Goal: Information Seeking & Learning: Learn about a topic

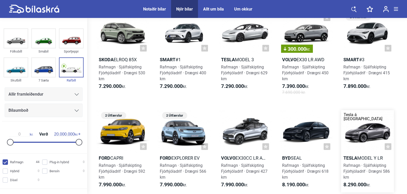
scroll to position [26, 0]
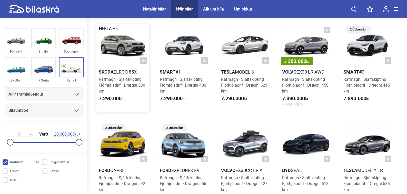
click at [115, 71] on h2 "Skoda Elroq 85x" at bounding box center [122, 72] width 53 height 6
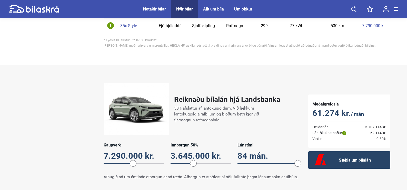
scroll to position [359, 0]
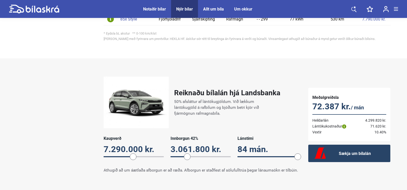
drag, startPoint x: 194, startPoint y: 154, endPoint x: 187, endPoint y: 154, distance: 7.2
click at [187, 154] on span at bounding box center [187, 156] width 7 height 7
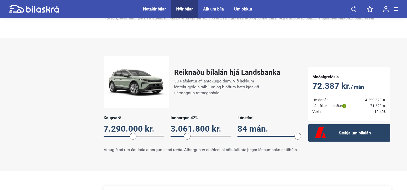
scroll to position [384, 0]
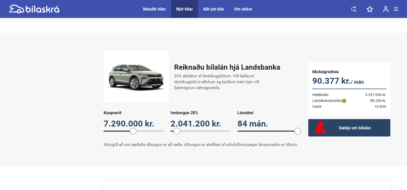
drag, startPoint x: 188, startPoint y: 130, endPoint x: 176, endPoint y: 132, distance: 11.7
click at [176, 132] on div "Kaupverð 7.290.000 kr. 7290000 Innborgun 28% 2.041.200 kr. 28 Lánstími 84 mán. …" at bounding box center [200, 123] width 194 height 27
drag, startPoint x: 177, startPoint y: 130, endPoint x: 183, endPoint y: 128, distance: 5.9
click at [183, 128] on span at bounding box center [182, 131] width 7 height 7
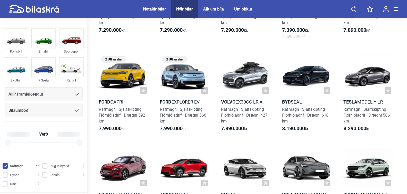
checkbox input "true"
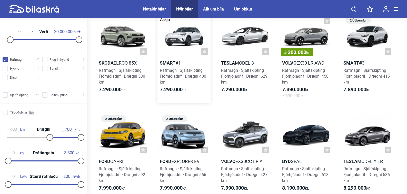
scroll to position [26, 0]
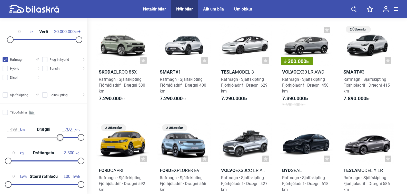
drag, startPoint x: 50, startPoint y: 138, endPoint x: 60, endPoint y: 136, distance: 10.2
click at [60, 136] on div at bounding box center [60, 137] width 7 height 7
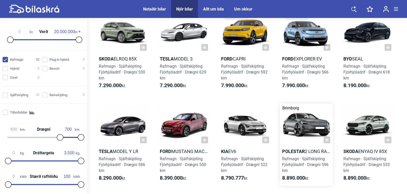
scroll to position [51, 0]
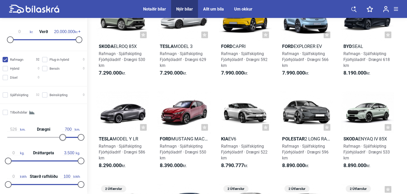
type input "529"
drag, startPoint x: 59, startPoint y: 138, endPoint x: 62, endPoint y: 138, distance: 3.1
click at [62, 138] on div at bounding box center [63, 137] width 7 height 7
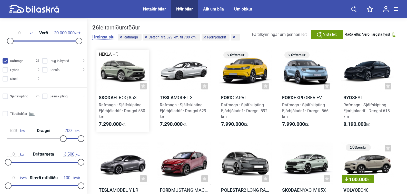
click at [116, 73] on div at bounding box center [122, 71] width 53 height 42
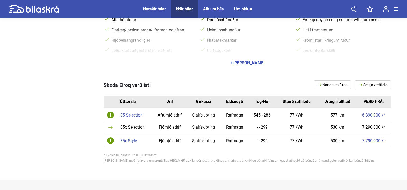
scroll to position [231, 0]
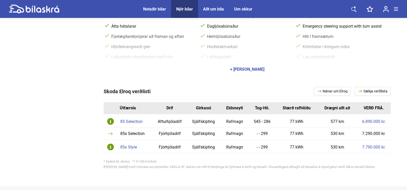
click at [245, 70] on div "+ [PERSON_NAME]" at bounding box center [247, 69] width 34 height 4
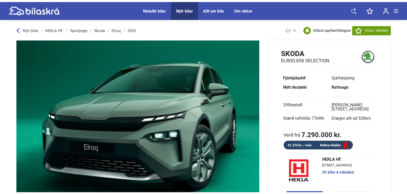
scroll to position [0, 0]
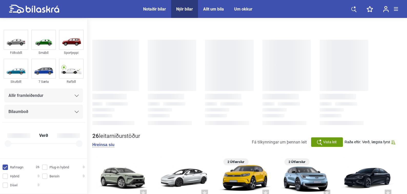
checkbox input "true"
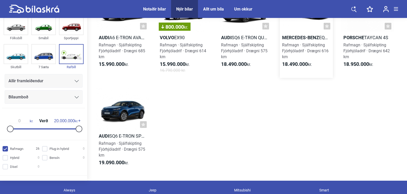
scroll to position [360, 0]
